Goal: Information Seeking & Learning: Compare options

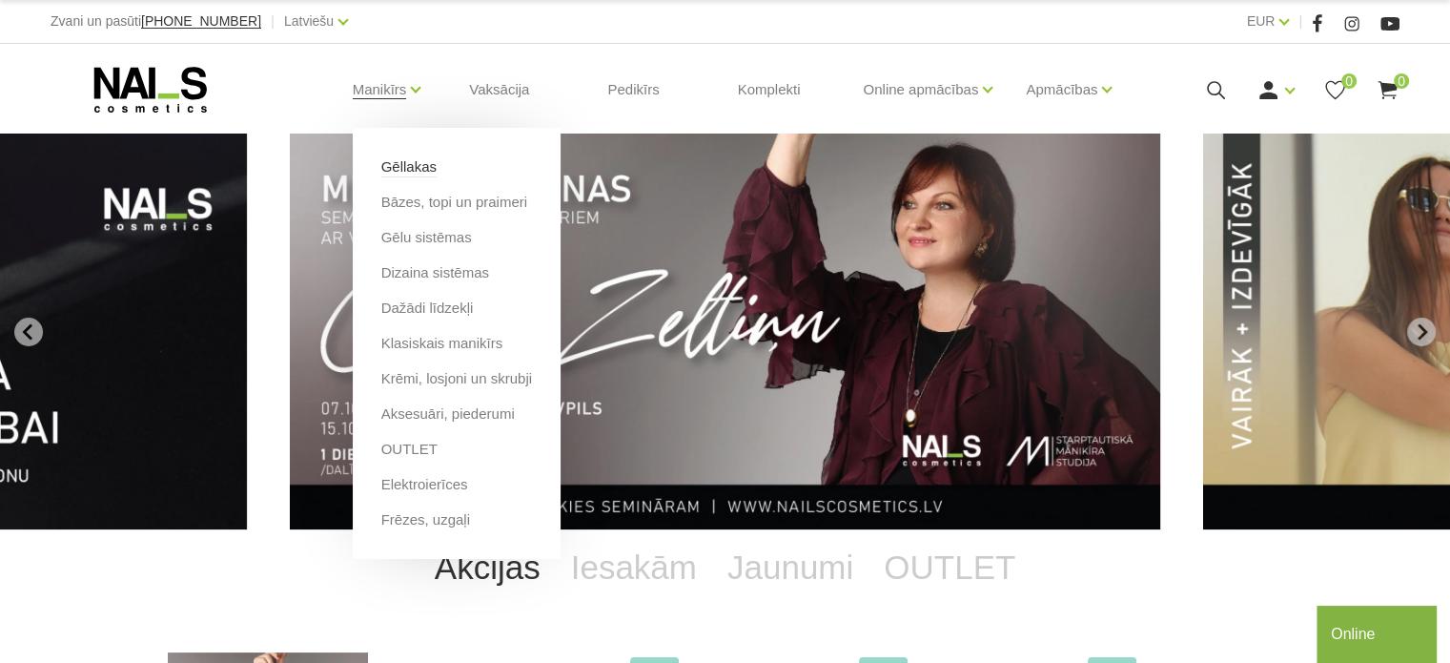
click at [420, 167] on link "Gēllakas" at bounding box center [408, 166] width 55 height 21
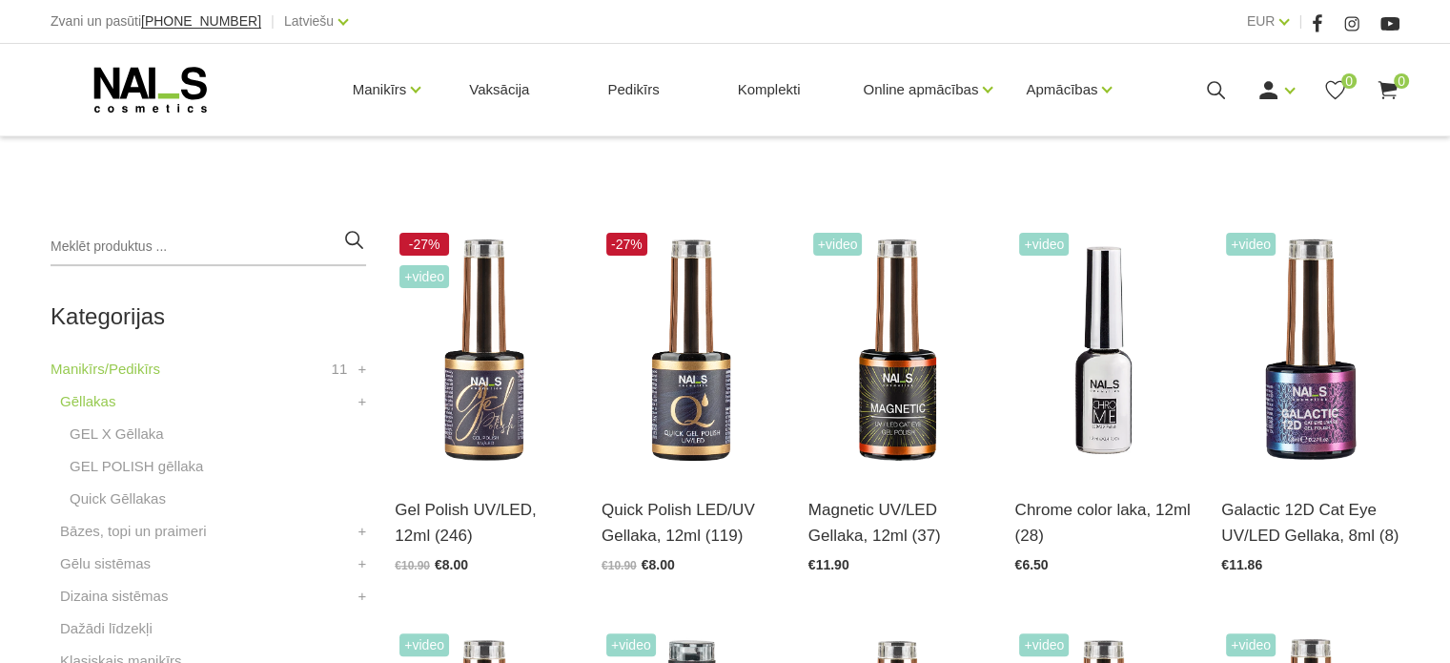
scroll to position [477, 0]
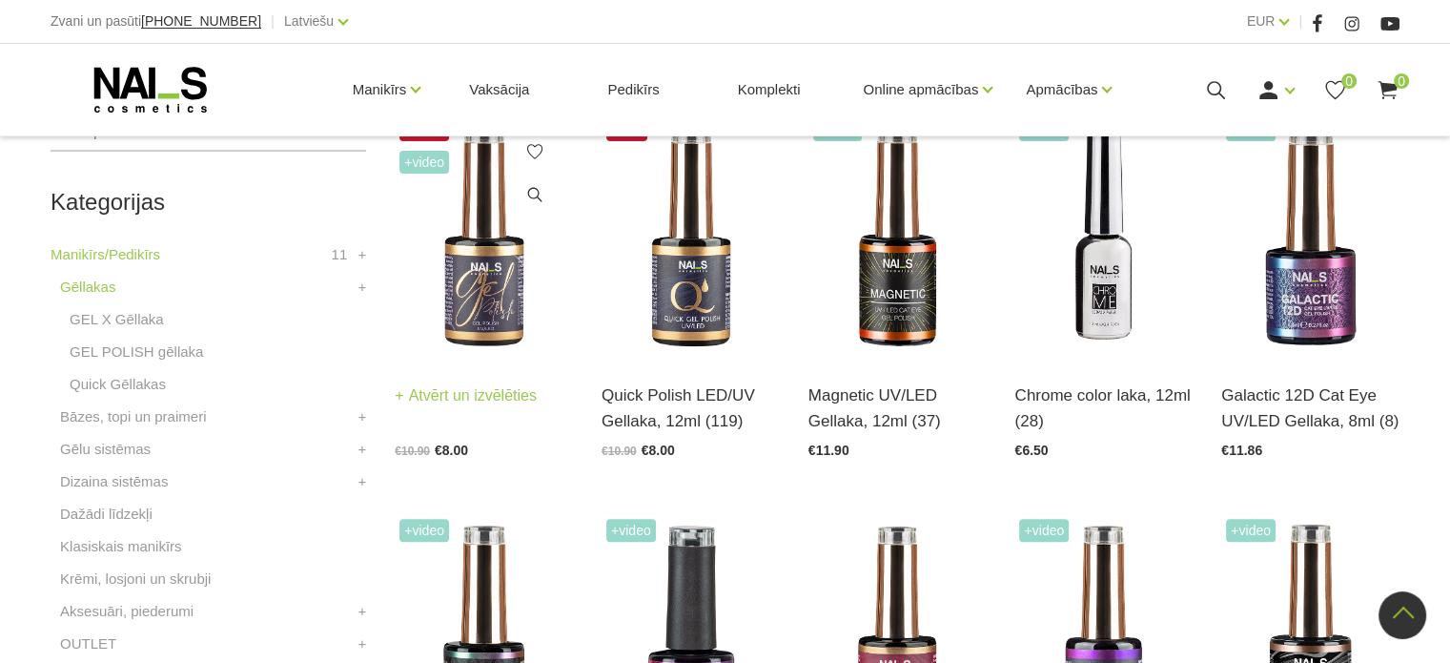
click at [481, 296] on img at bounding box center [484, 235] width 178 height 245
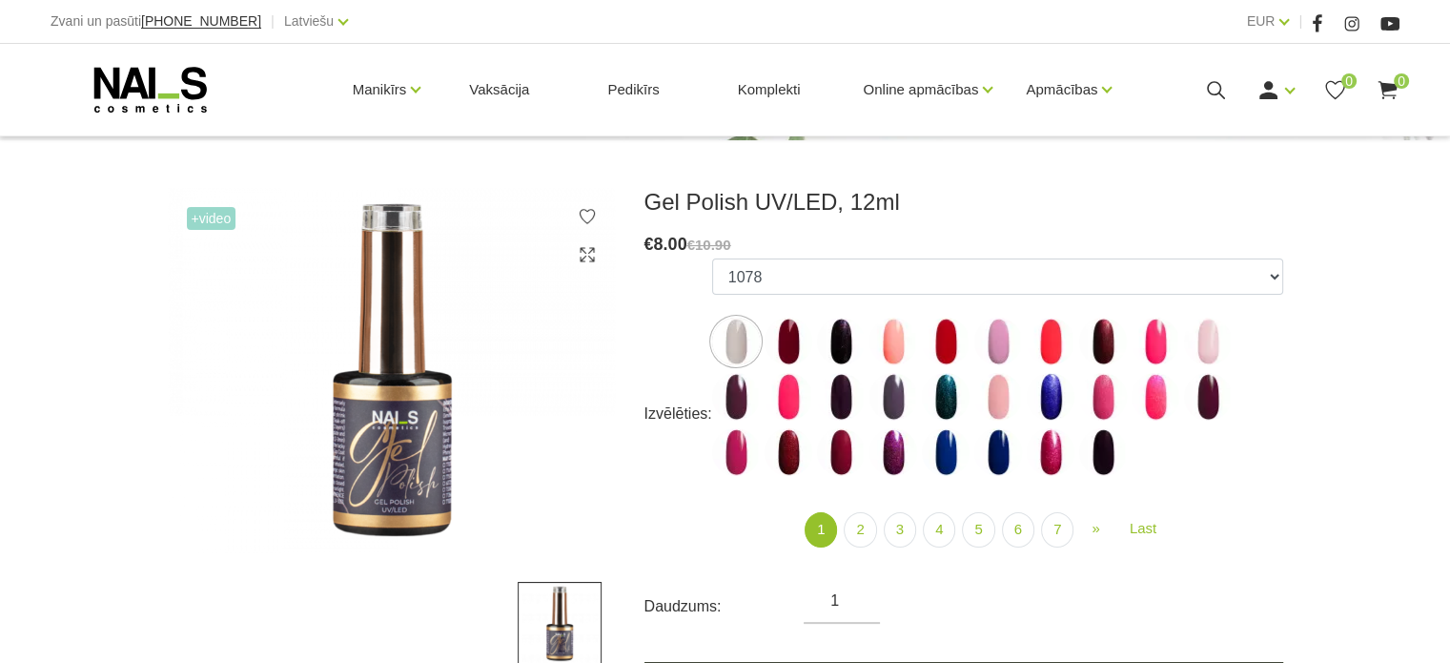
scroll to position [286, 0]
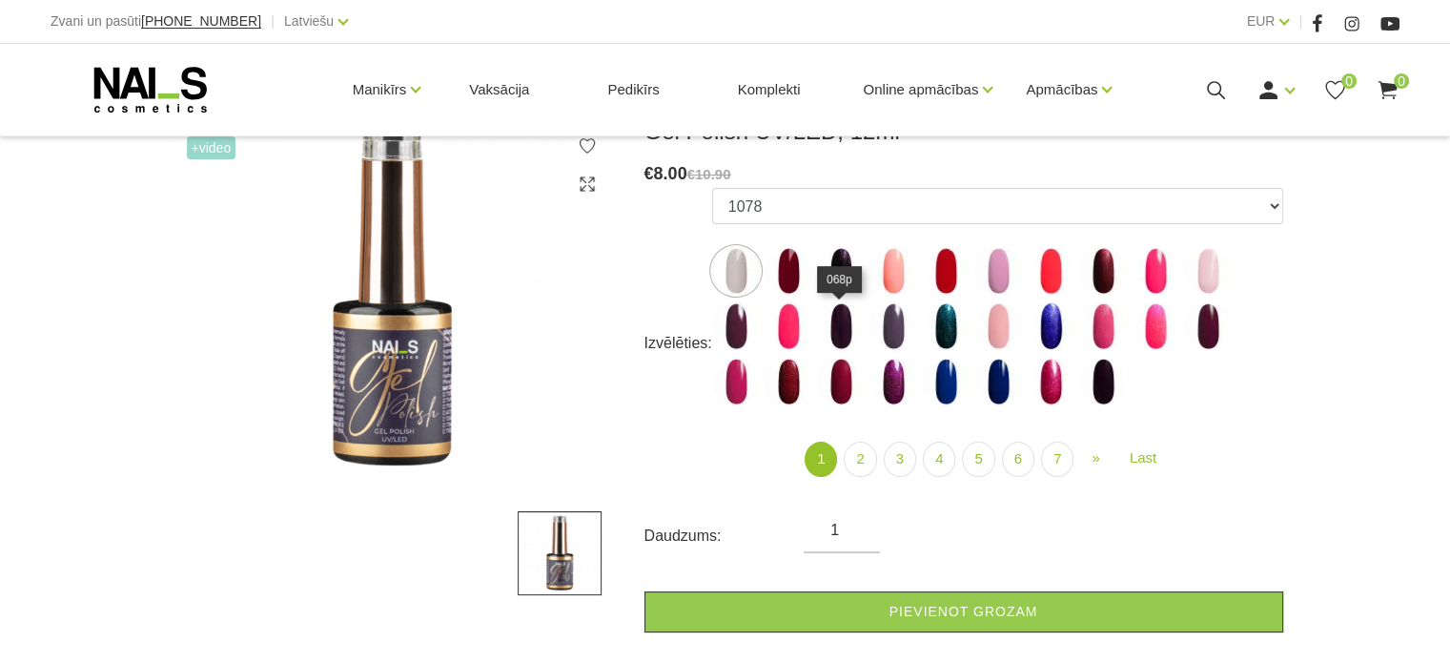
click at [834, 324] on img at bounding box center [841, 326] width 48 height 48
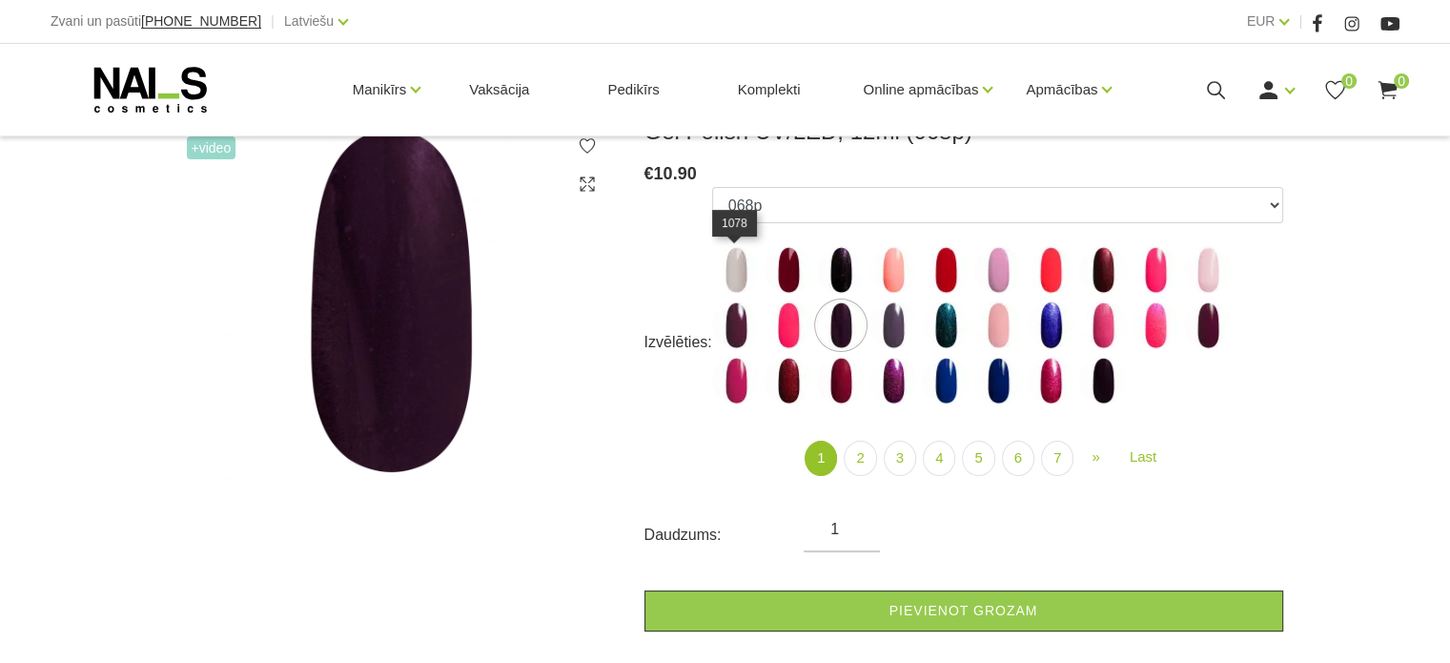
click at [732, 274] on img at bounding box center [736, 270] width 48 height 48
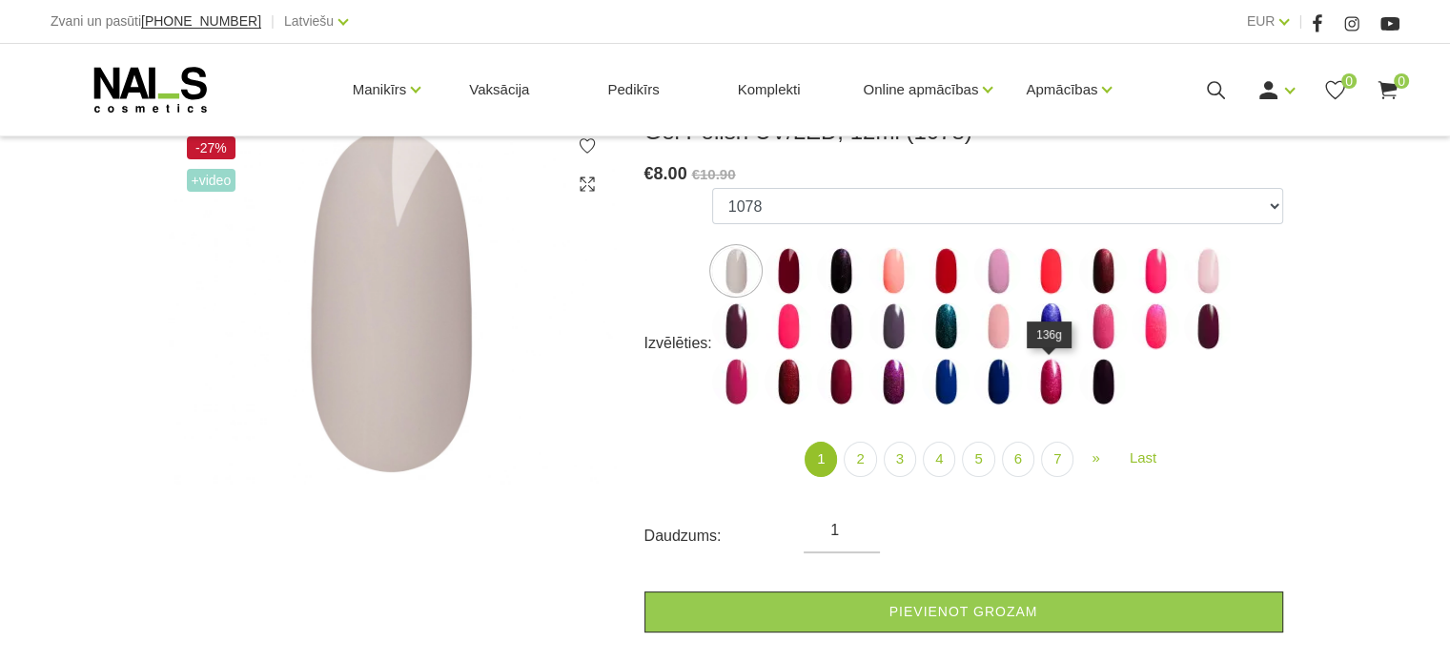
click at [1059, 382] on img at bounding box center [1051, 382] width 48 height 48
select select "4033"
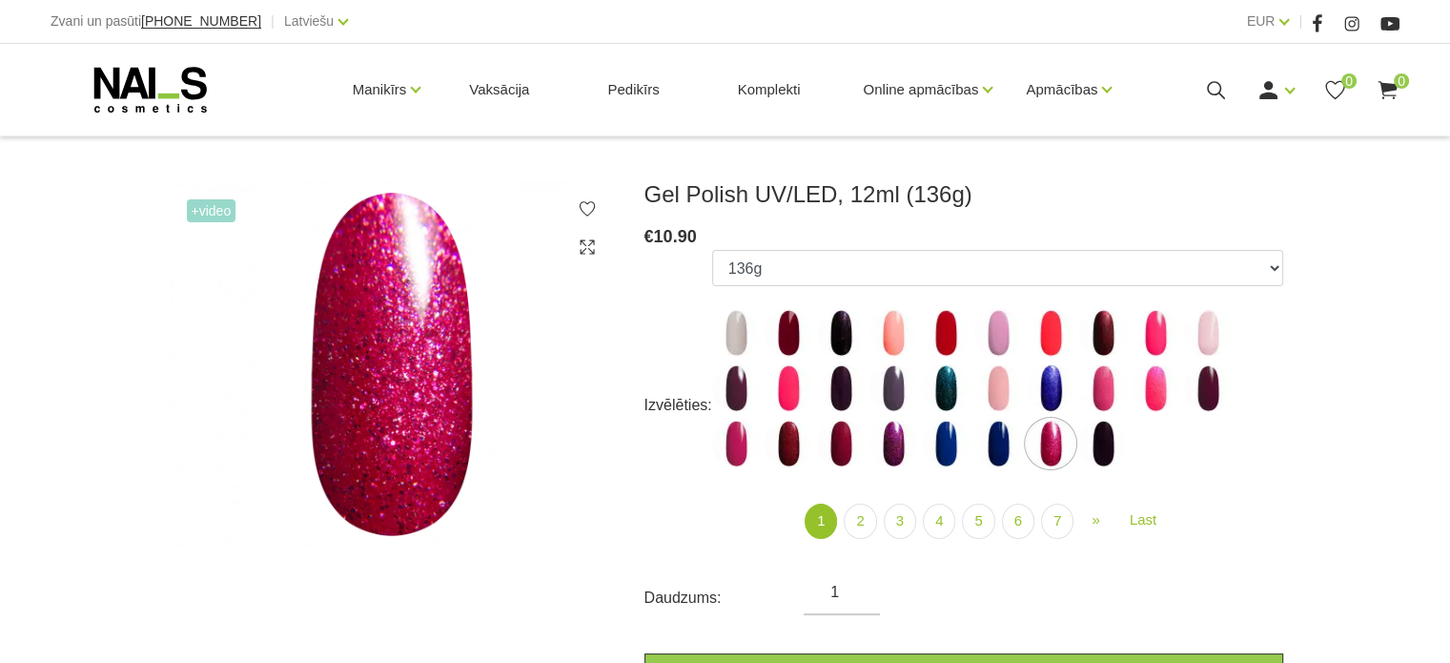
scroll to position [191, 0]
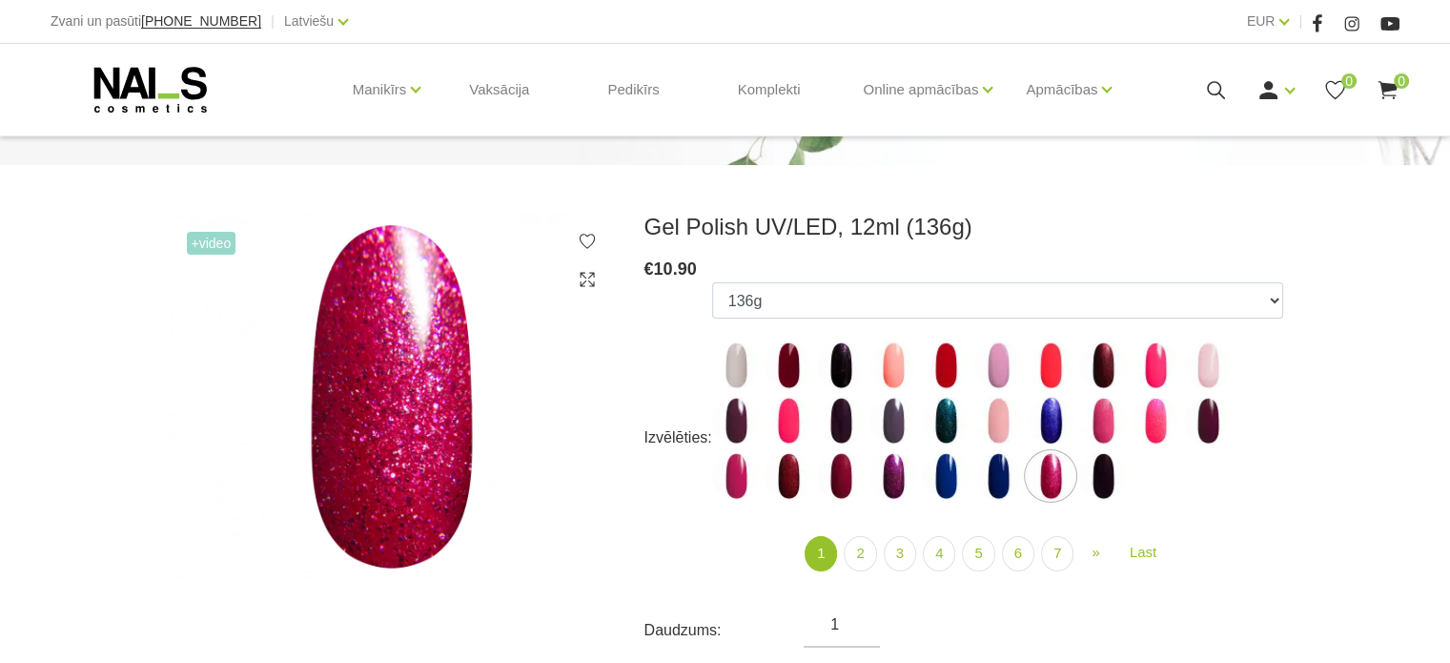
click at [156, 92] on icon at bounding box center [151, 90] width 200 height 48
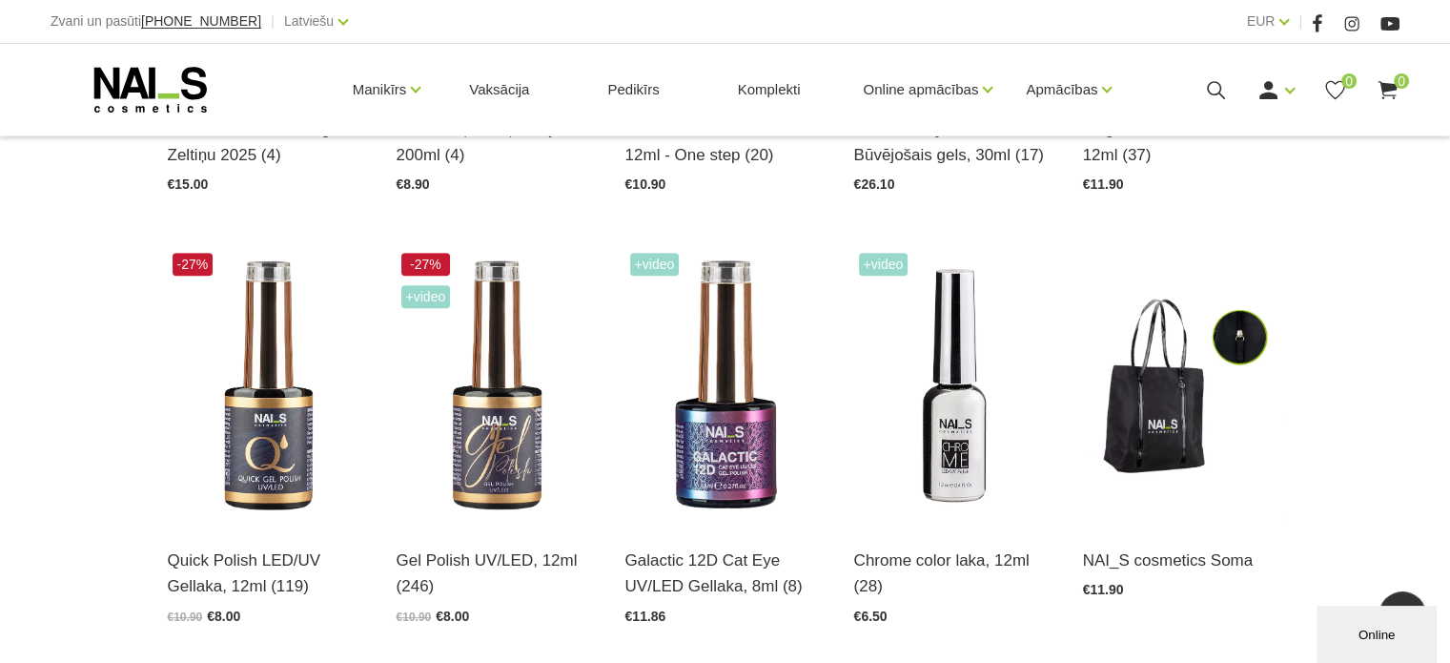
scroll to position [953, 0]
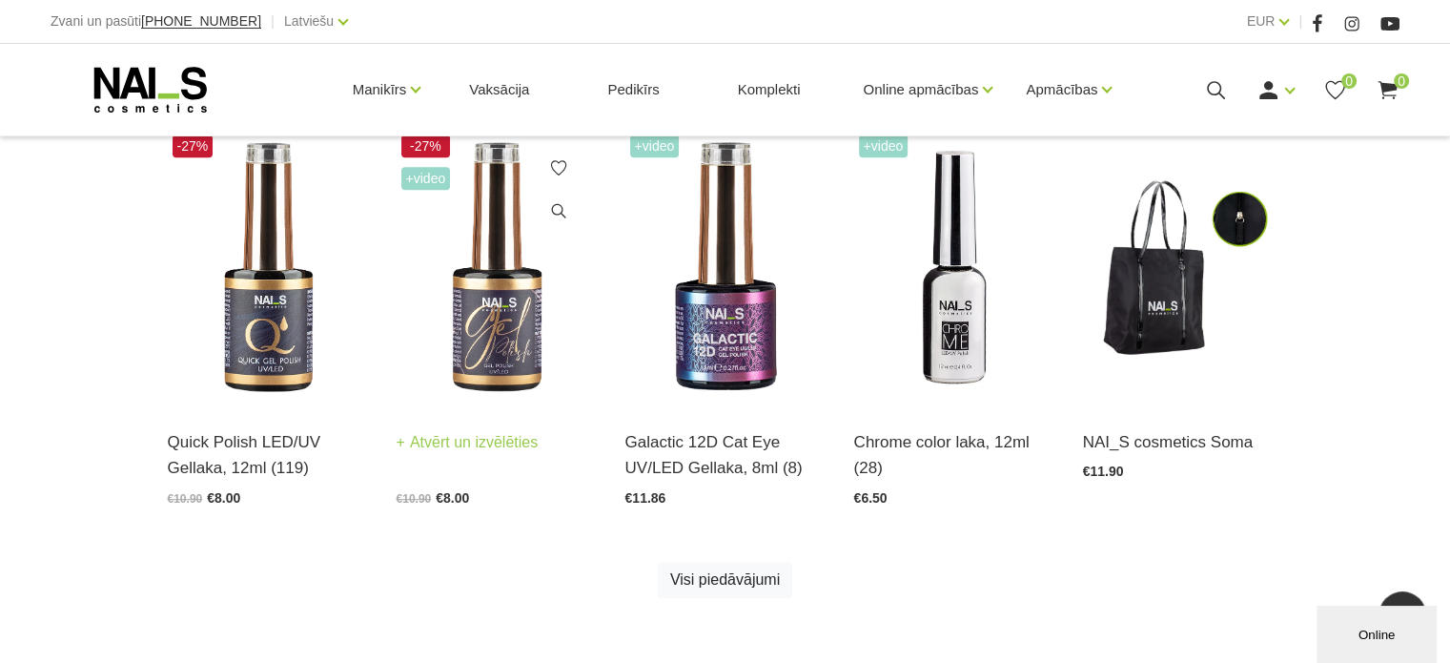
click at [477, 303] on img at bounding box center [497, 268] width 200 height 276
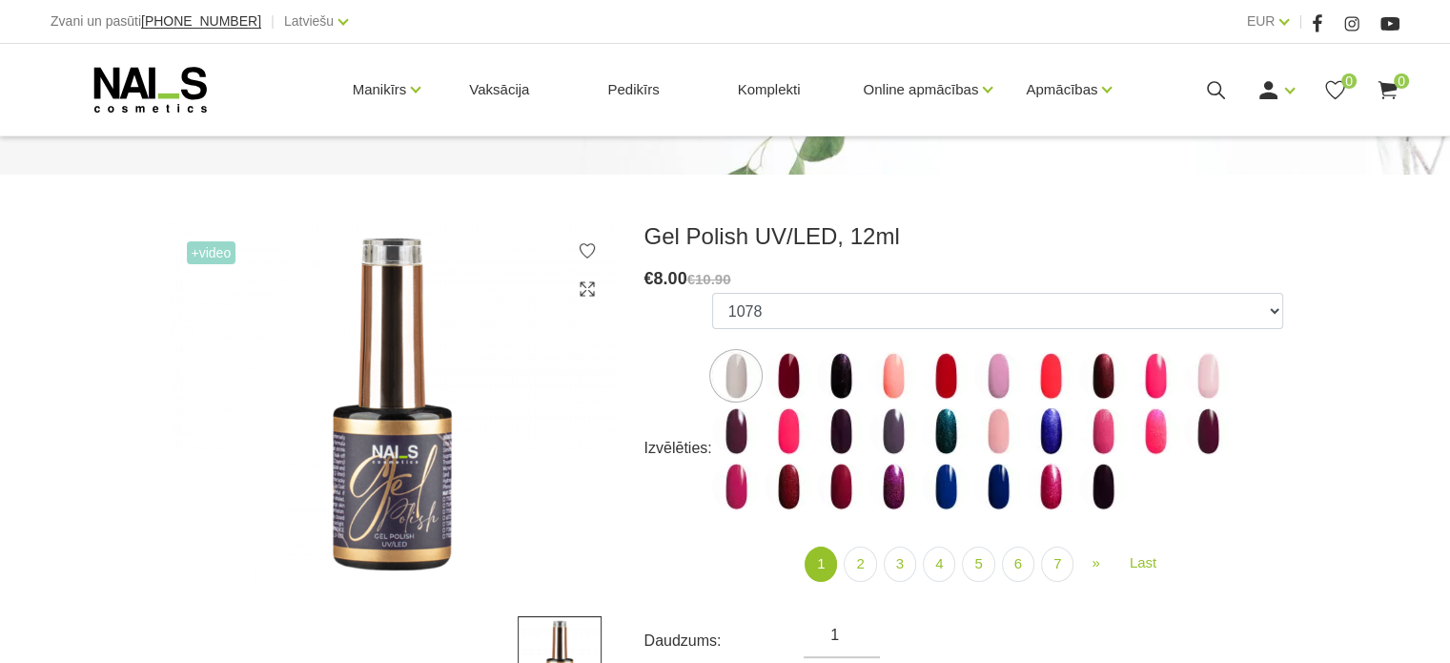
scroll to position [191, 0]
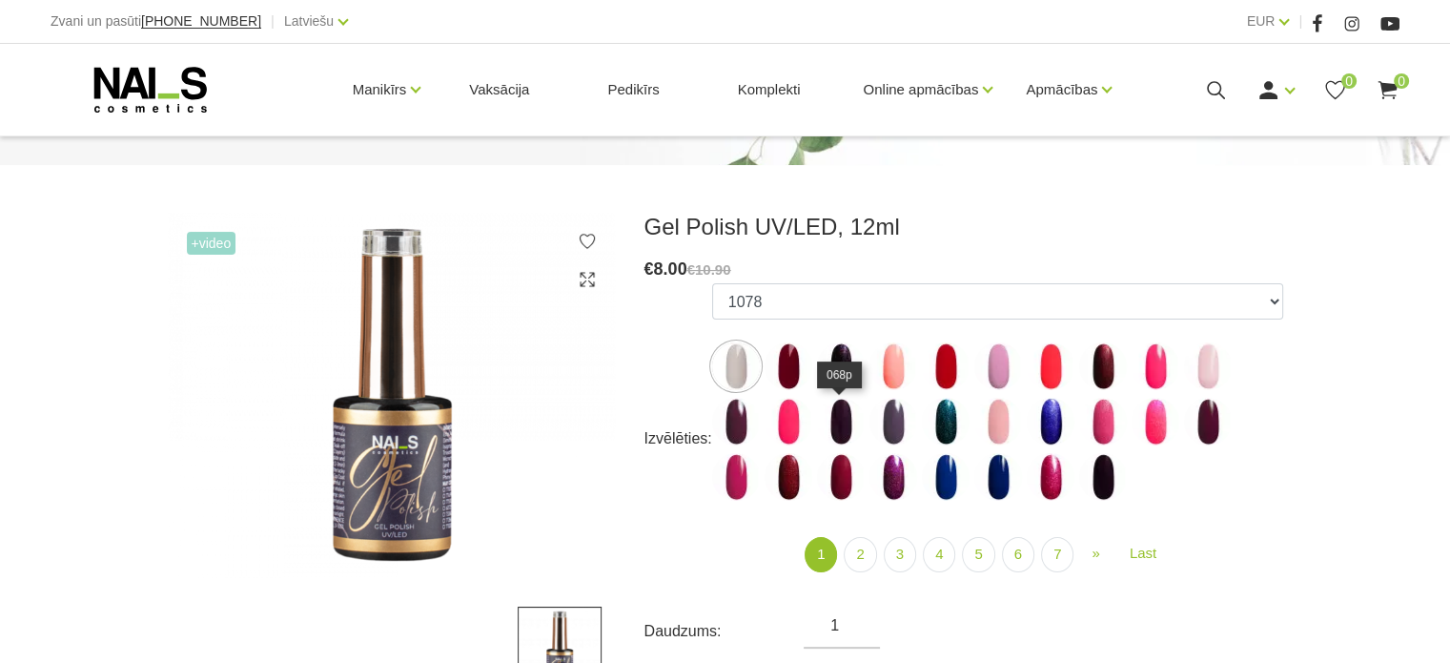
click at [834, 413] on img at bounding box center [841, 422] width 48 height 48
select select "3994"
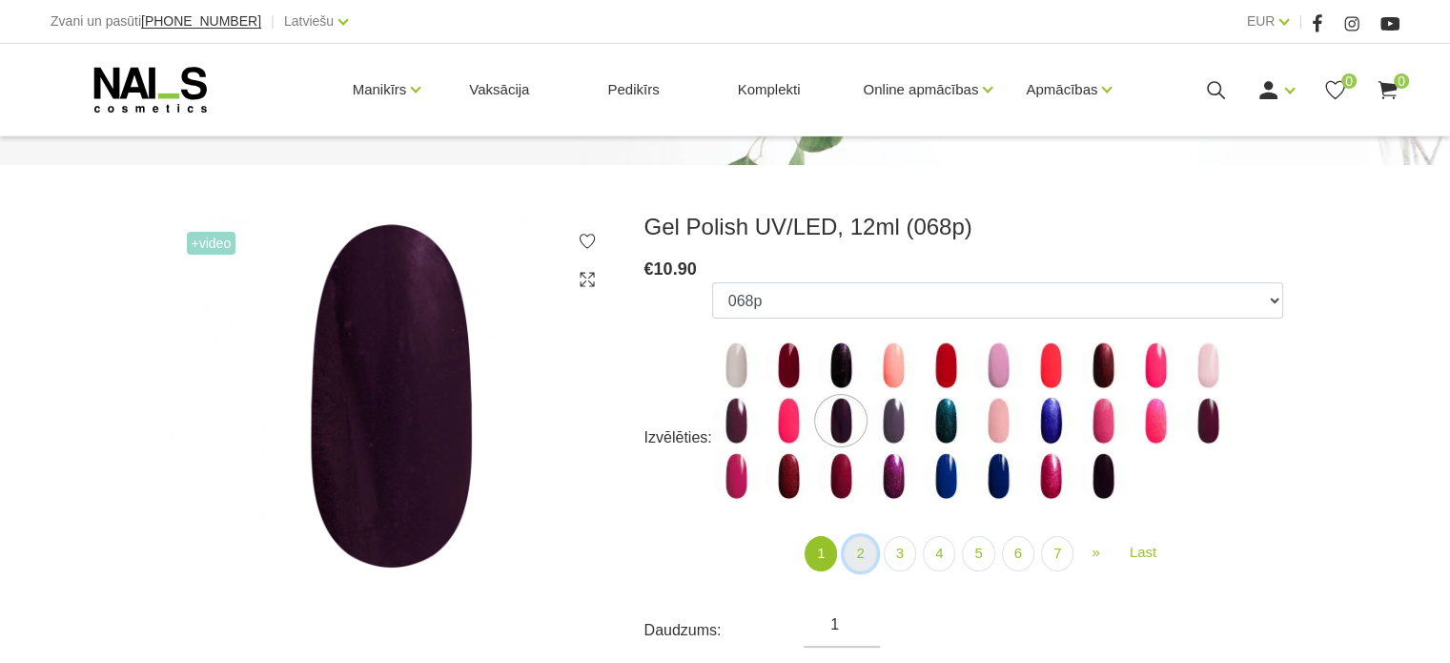
click at [862, 552] on link "2" at bounding box center [860, 553] width 32 height 35
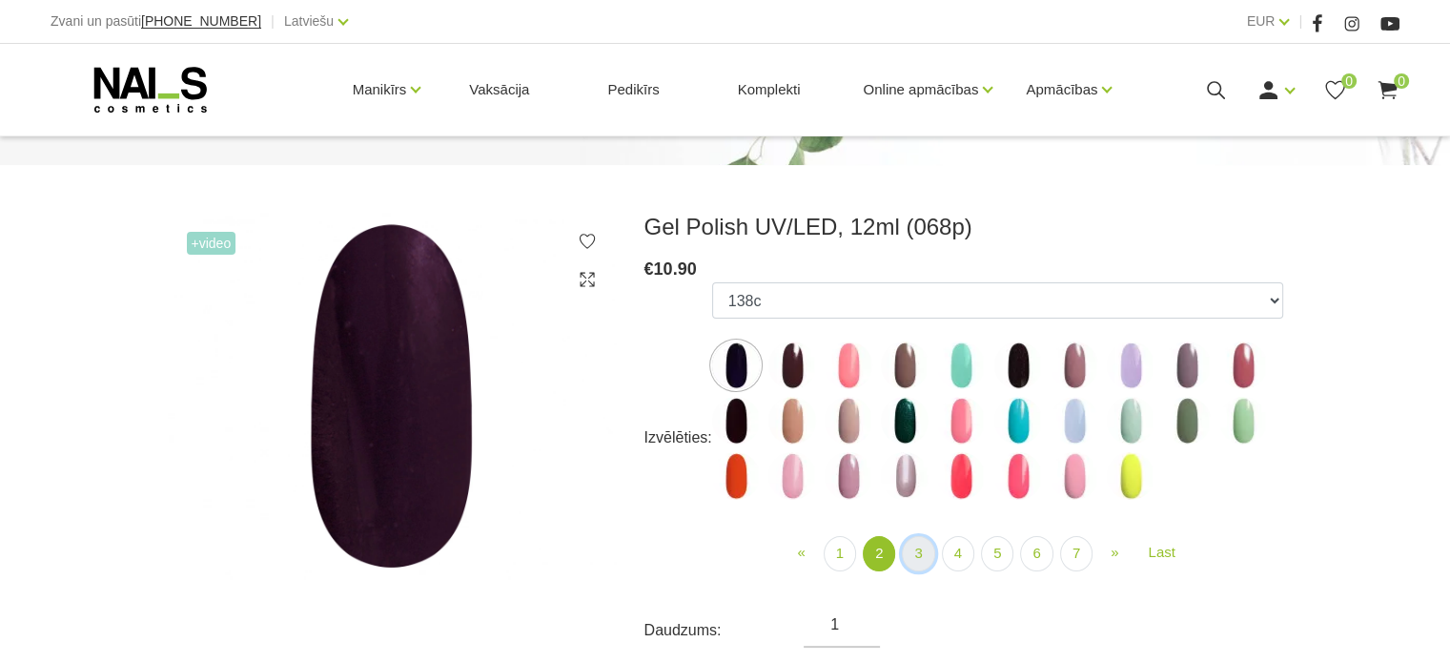
click at [927, 551] on link "3" at bounding box center [918, 553] width 32 height 35
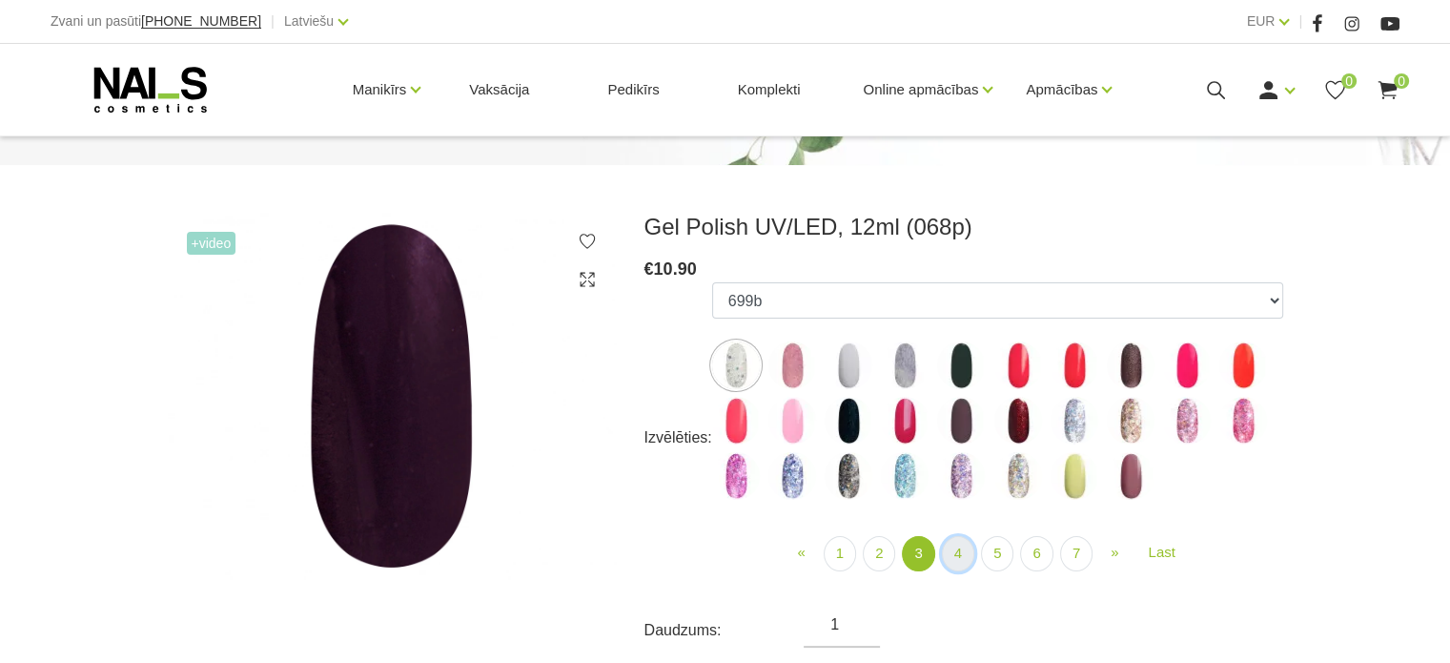
click at [961, 552] on link "4" at bounding box center [958, 553] width 32 height 35
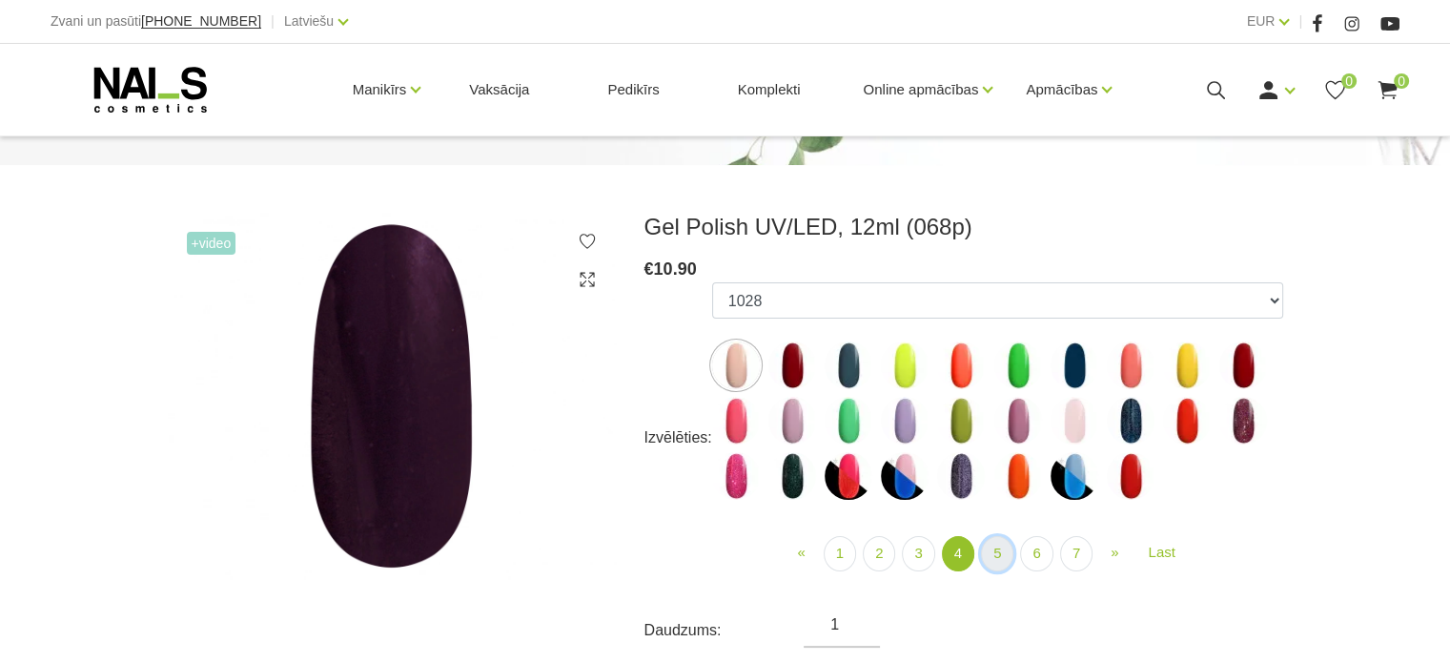
click at [996, 556] on link "5" at bounding box center [997, 553] width 32 height 35
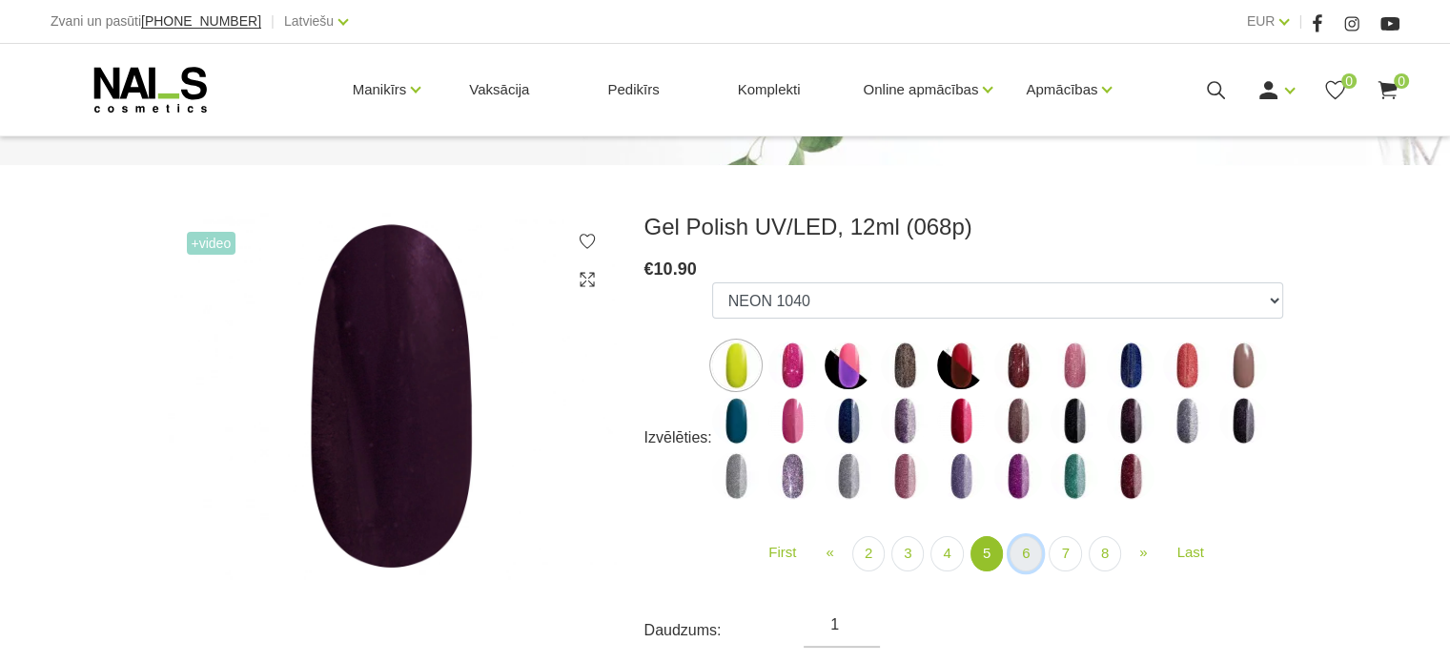
click at [1032, 556] on link "6" at bounding box center [1026, 553] width 32 height 35
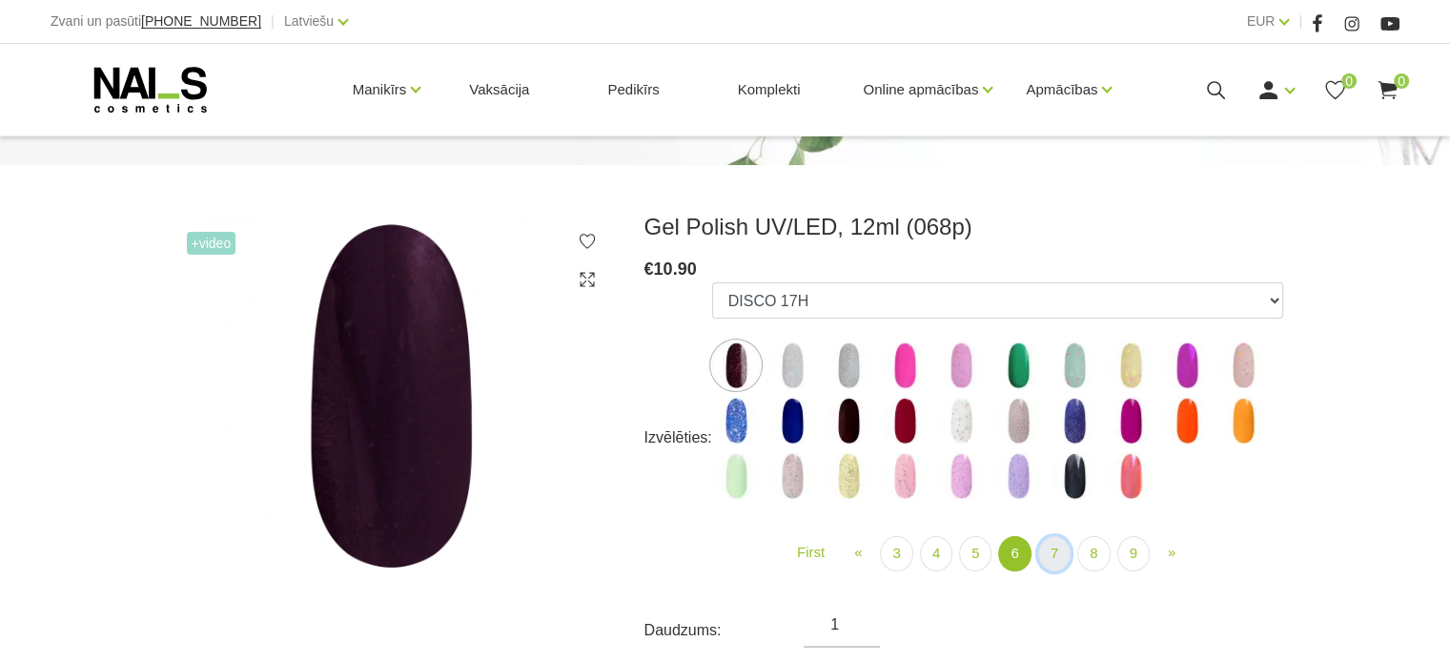
click at [1063, 558] on link "7" at bounding box center [1054, 553] width 32 height 35
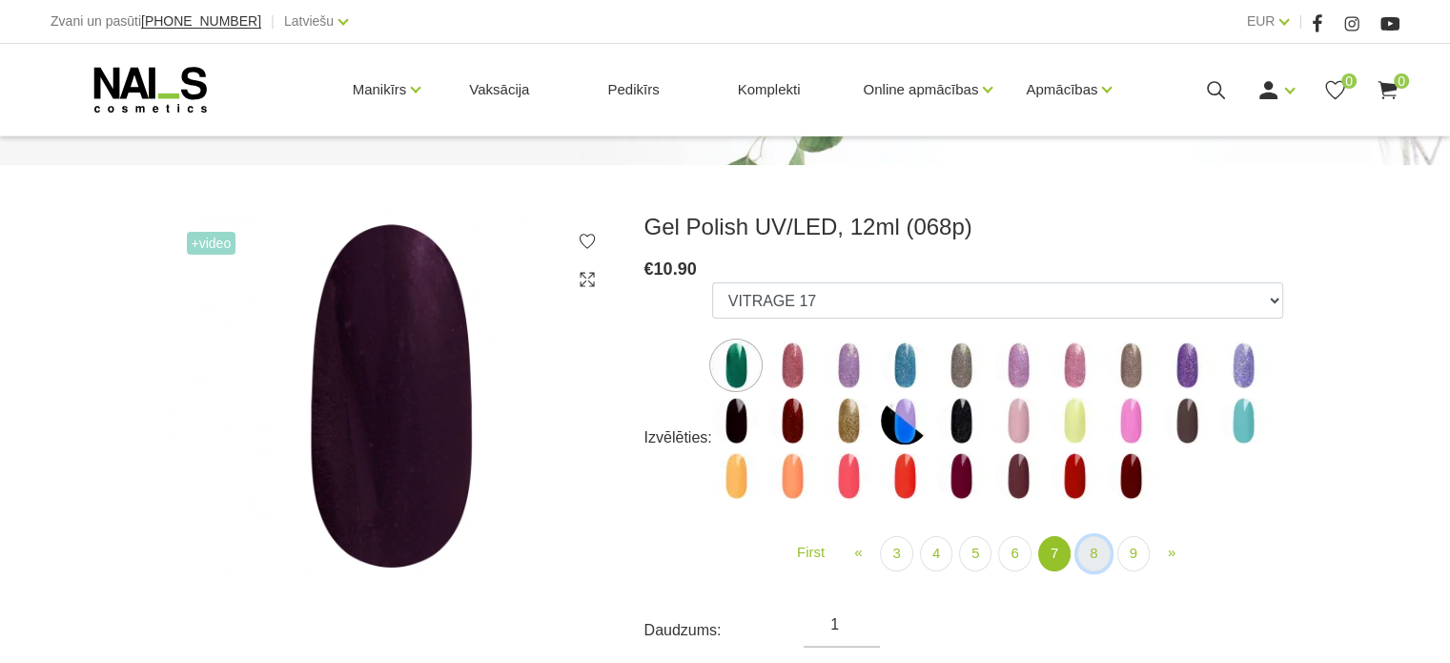
click at [1083, 559] on link "8" at bounding box center [1093, 553] width 32 height 35
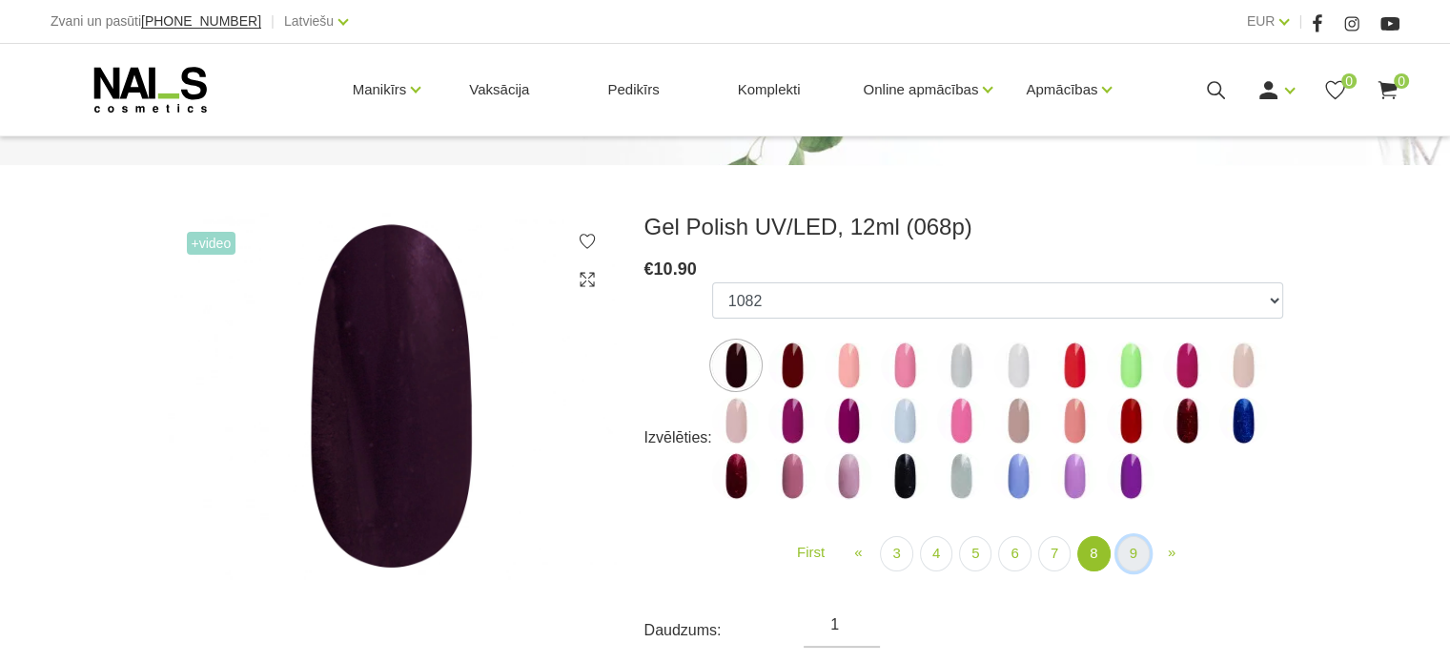
click at [1127, 556] on link "9" at bounding box center [1133, 553] width 32 height 35
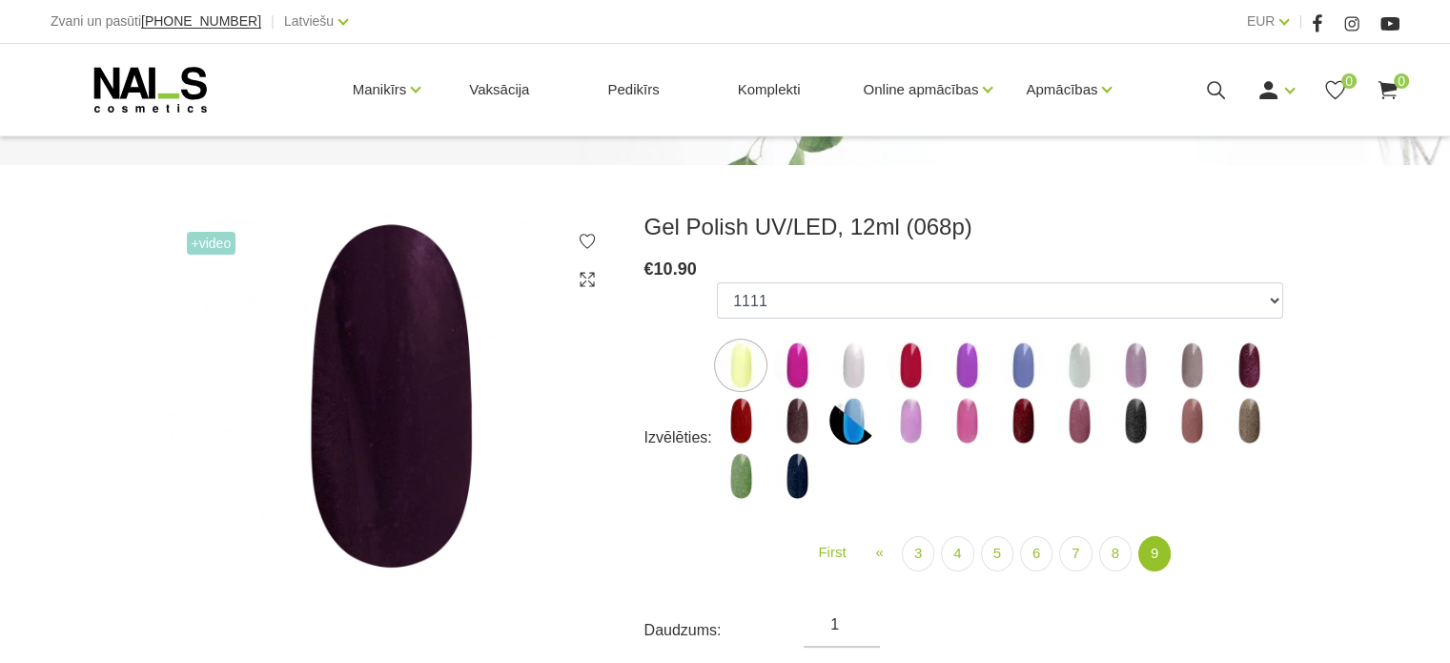
click at [747, 491] on img at bounding box center [741, 476] width 48 height 48
select select "6409"
